Goal: Check status: Check status

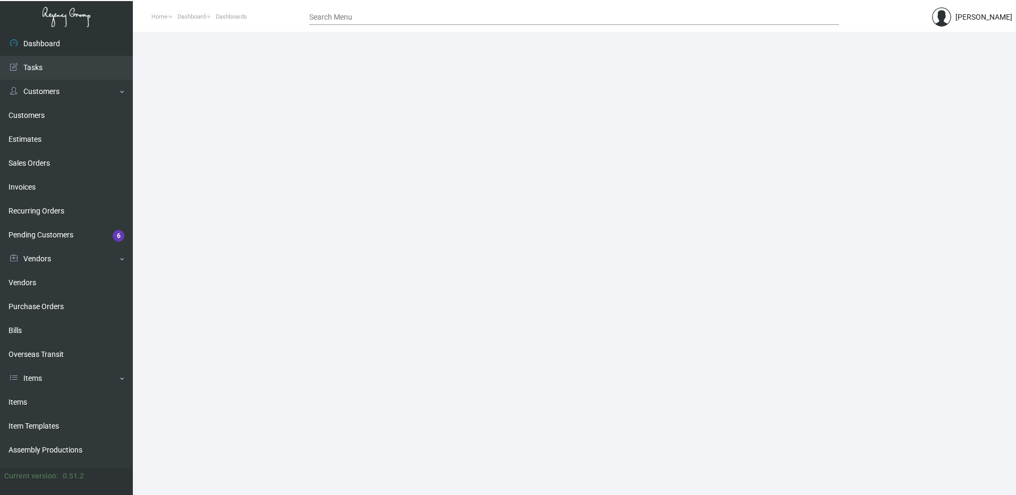
click at [338, 18] on input "Search Menu" at bounding box center [574, 17] width 530 height 9
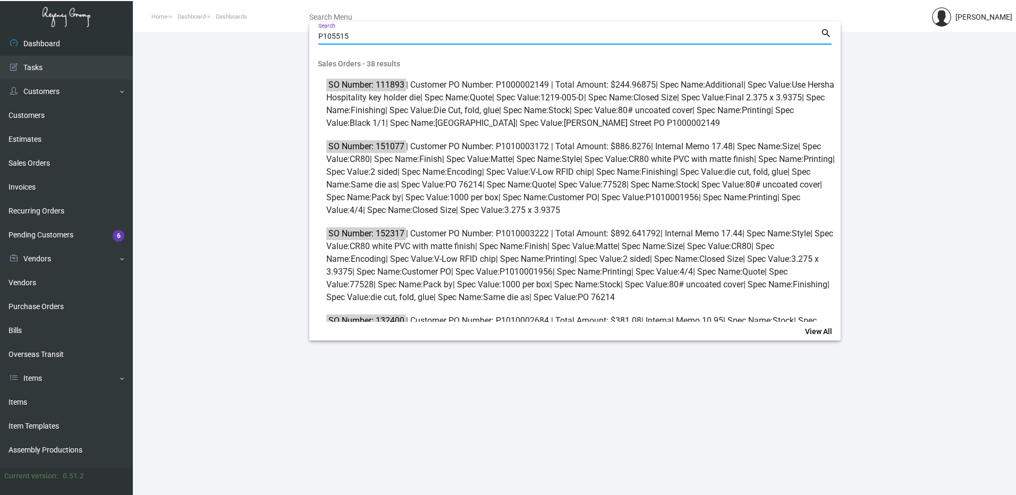
type input "P105515"
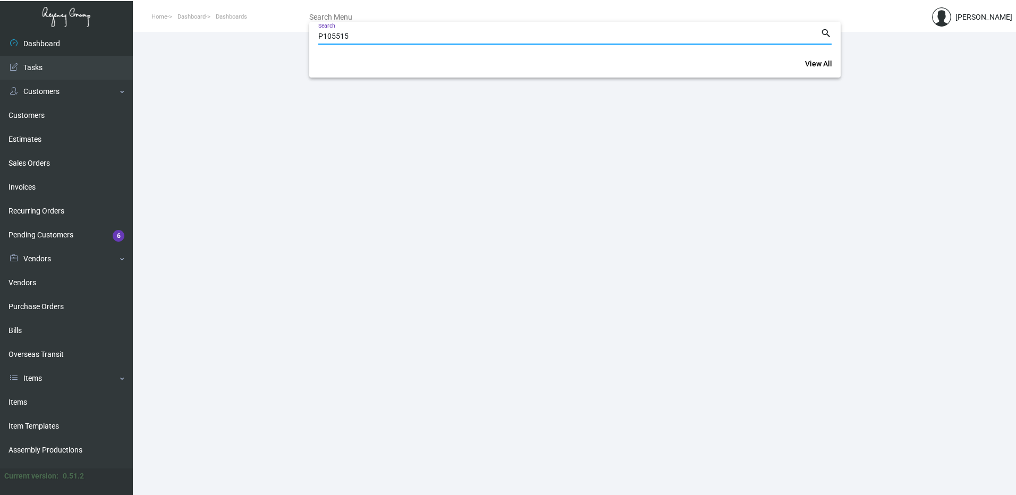
click at [55, 311] on div at bounding box center [508, 247] width 1016 height 495
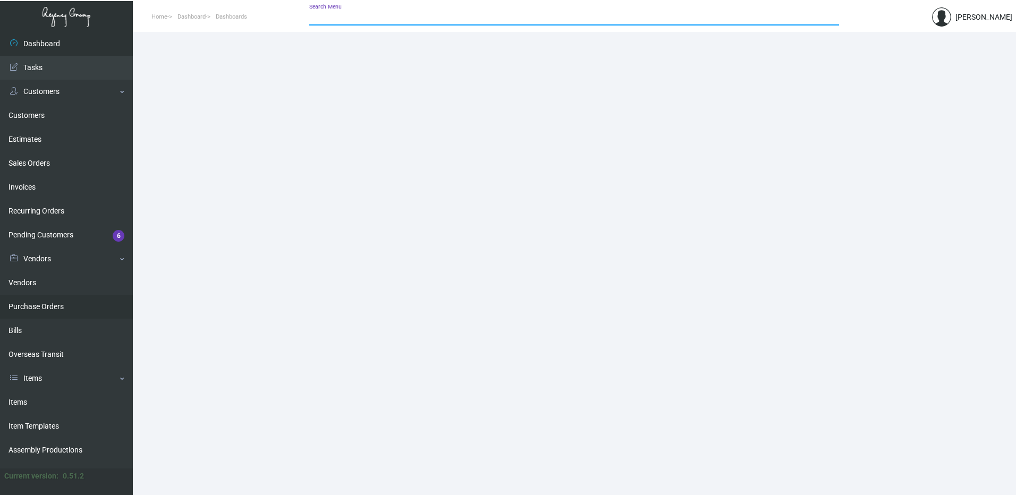
click at [59, 307] on link "Purchase Orders" at bounding box center [66, 307] width 133 height 24
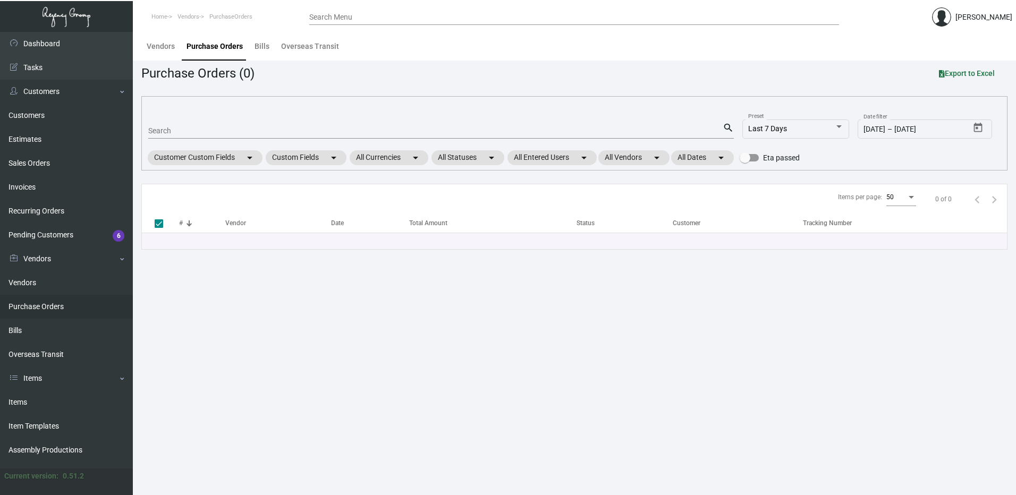
click at [347, 18] on input "Search Menu" at bounding box center [574, 17] width 530 height 9
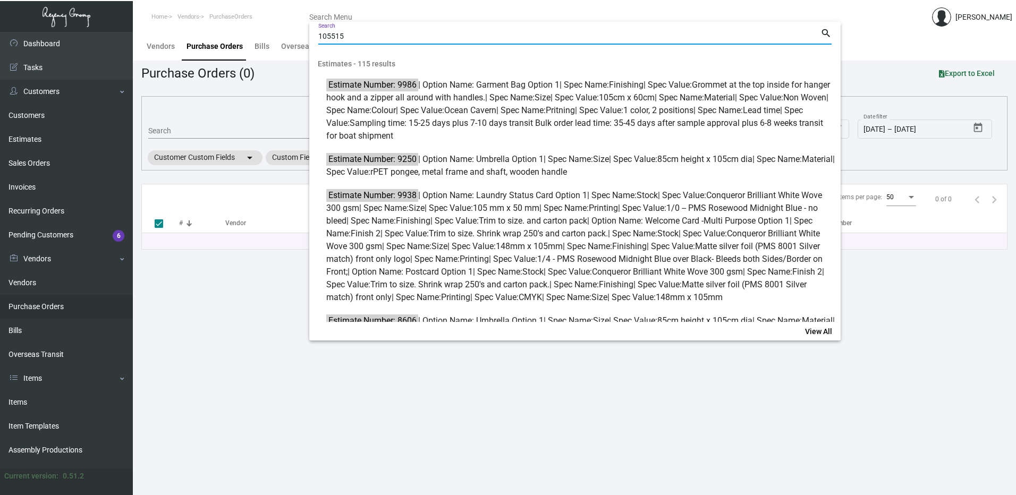
type input "105515"
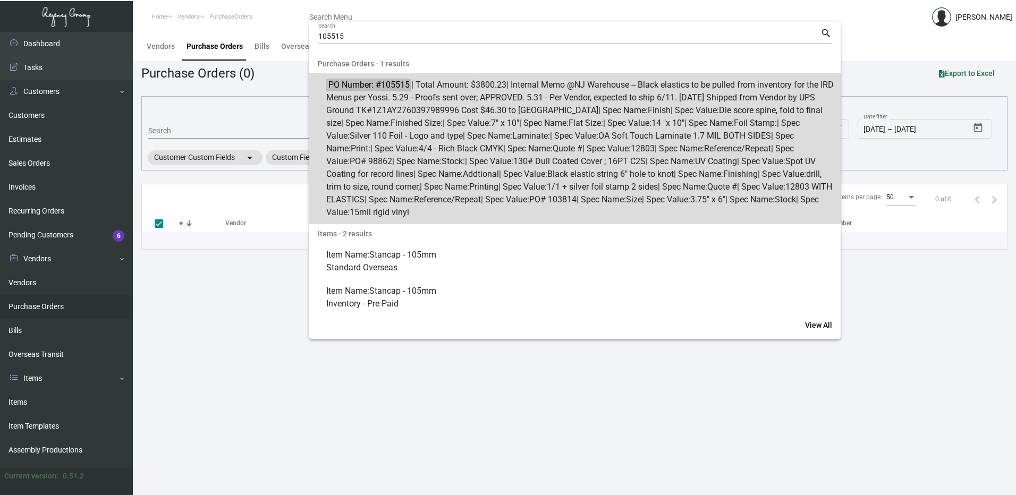
click at [384, 89] on mark "PO Number: #105515" at bounding box center [368, 84] width 85 height 13
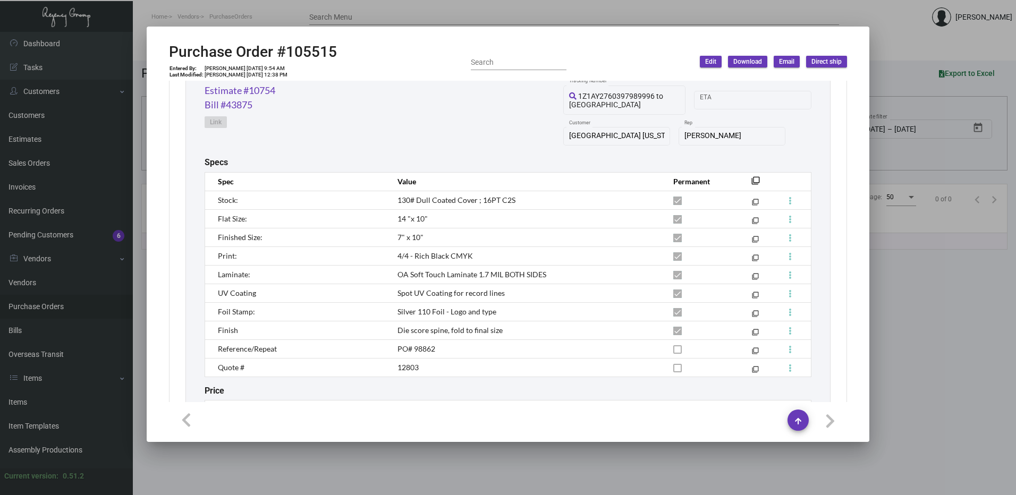
scroll to position [638, 0]
